Goal: Task Accomplishment & Management: Use online tool/utility

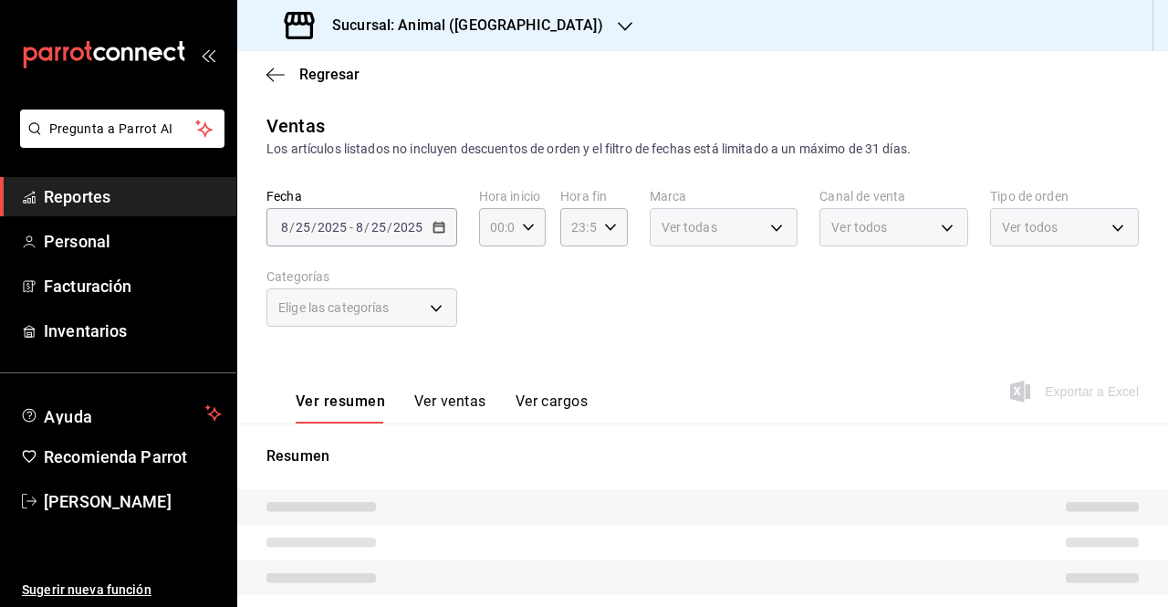
type input "05:00"
type input "04:59"
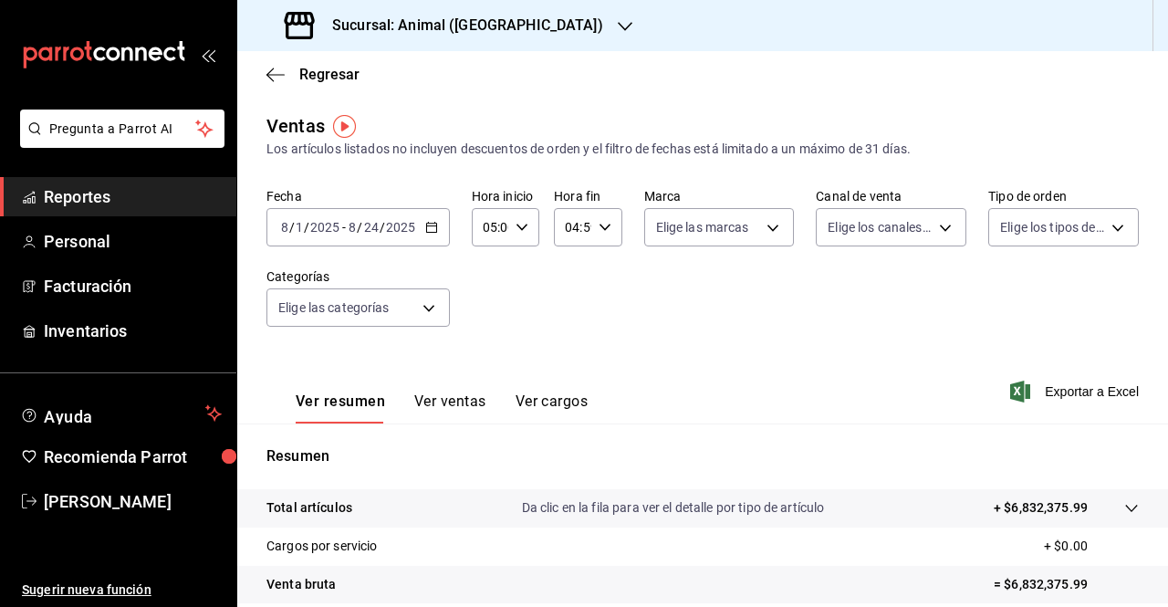
click at [429, 231] on icon "button" at bounding box center [431, 227] width 13 height 13
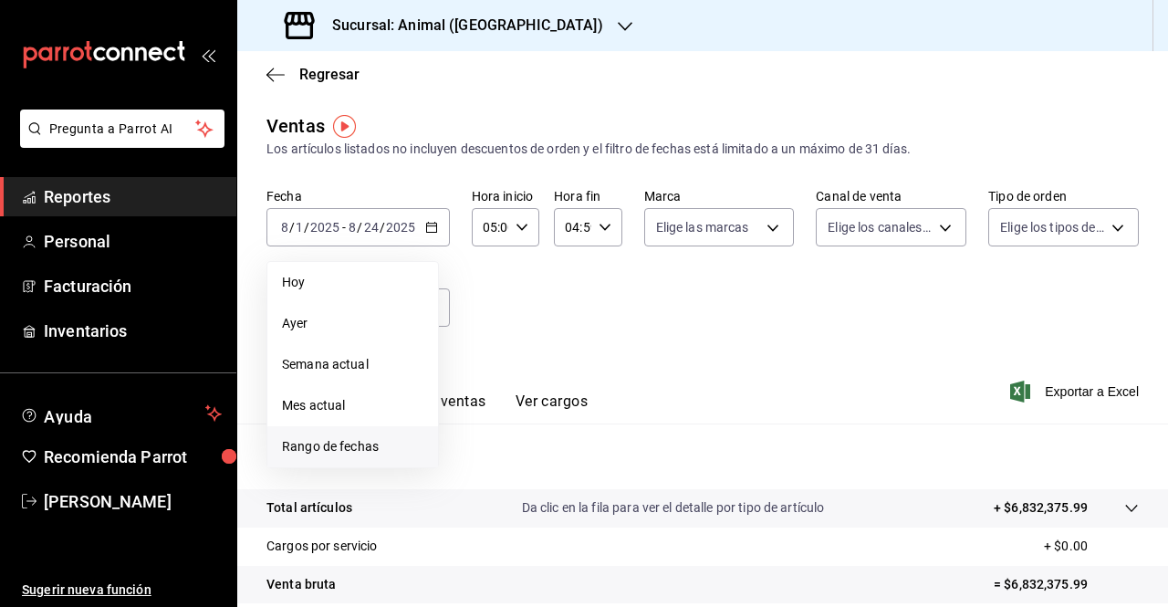
click at [334, 443] on span "Rango de fechas" at bounding box center [352, 446] width 141 height 19
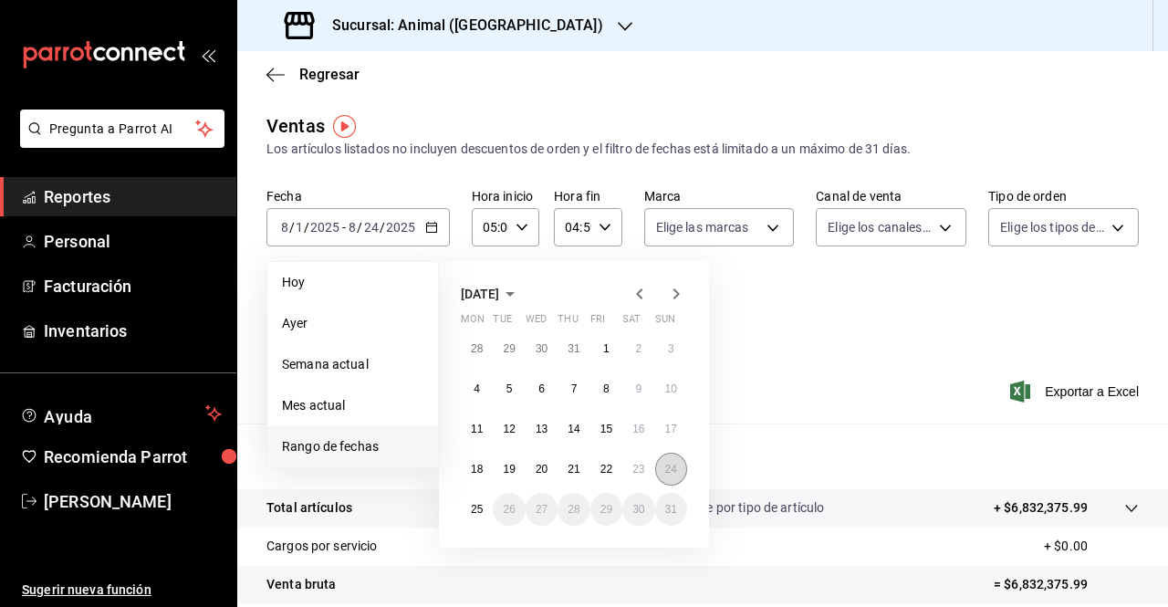
click at [667, 462] on button "24" at bounding box center [671, 469] width 32 height 33
click at [480, 510] on abbr "25" at bounding box center [477, 509] width 12 height 13
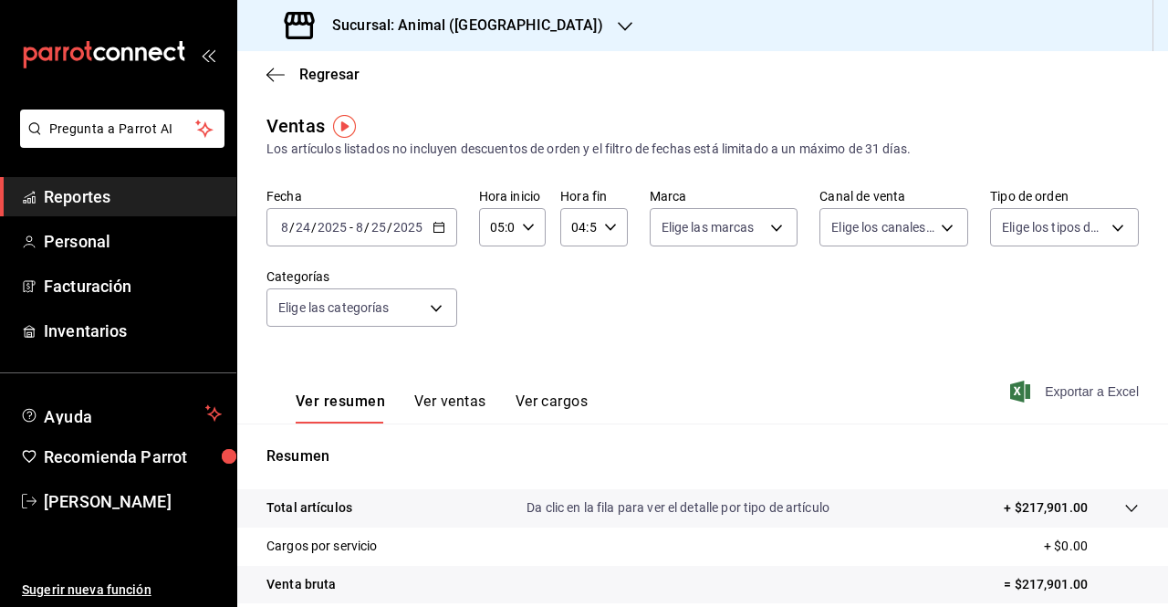
click at [1035, 390] on span "Exportar a Excel" at bounding box center [1076, 392] width 125 height 22
click at [501, 23] on h3 "Sucursal: Animal ([GEOGRAPHIC_DATA])" at bounding box center [461, 26] width 286 height 22
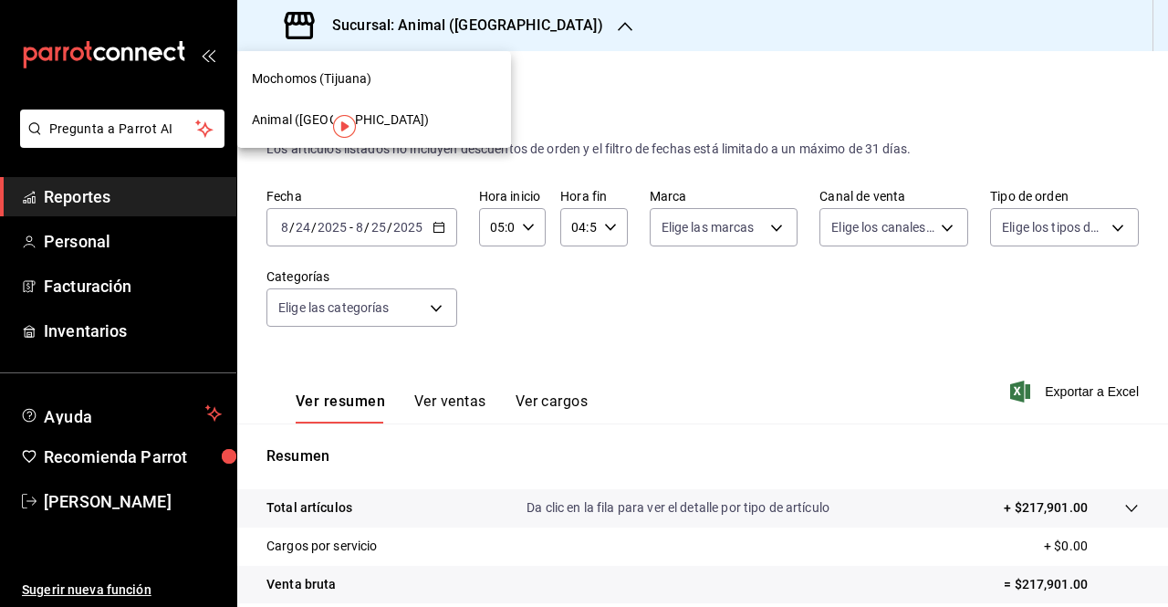
click at [297, 78] on span "Mochomos (Tijuana)" at bounding box center [312, 78] width 120 height 19
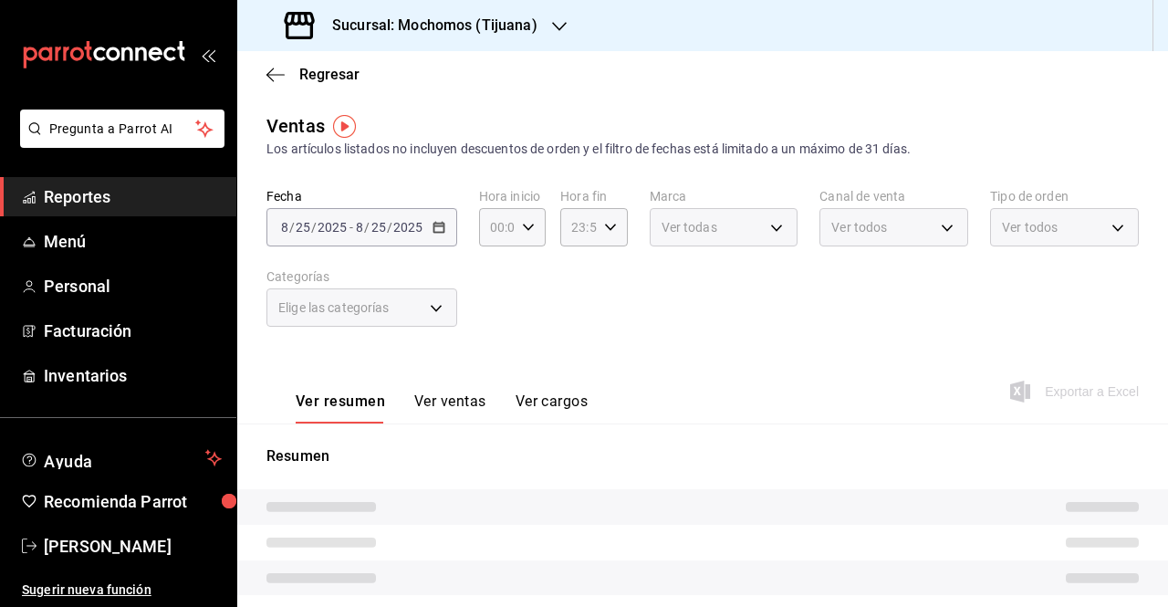
type input "05:00"
type input "04:59"
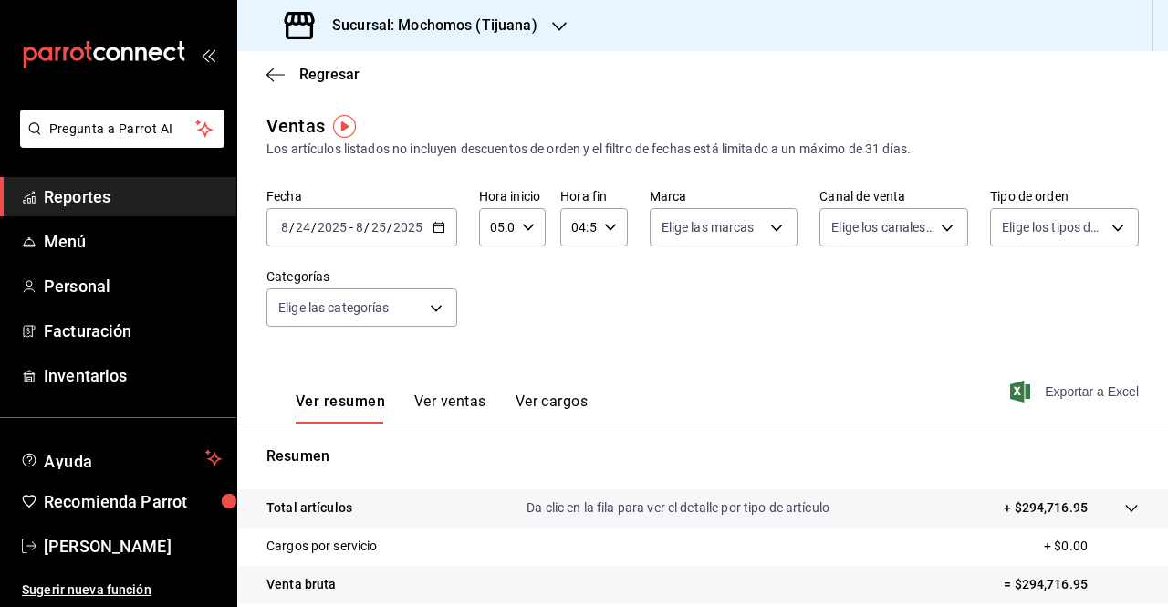
click at [1056, 393] on span "Exportar a Excel" at bounding box center [1076, 392] width 125 height 22
